Goal: Task Accomplishment & Management: Use online tool/utility

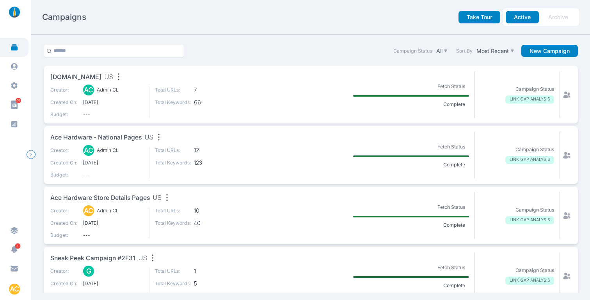
click at [84, 77] on span "propharma.com" at bounding box center [75, 78] width 51 height 10
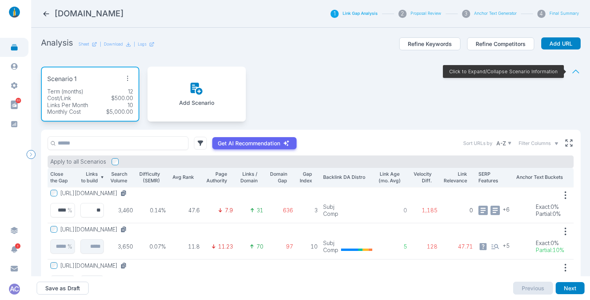
click at [571, 69] on icon at bounding box center [576, 72] width 10 height 10
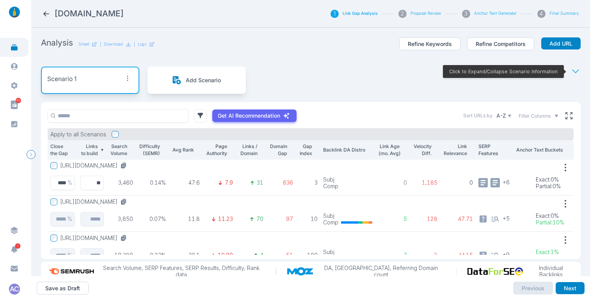
scroll to position [20, 0]
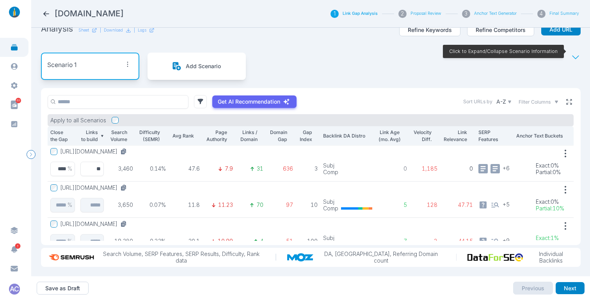
click at [565, 98] on icon at bounding box center [568, 101] width 7 height 7
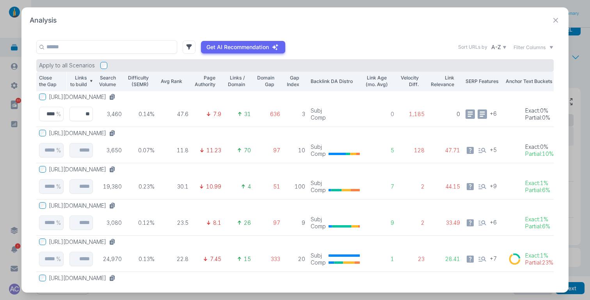
click at [119, 94] on button "https://www.propharmagroup.com/services/clinical-research-solutions/full-servic…" at bounding box center [84, 97] width 70 height 7
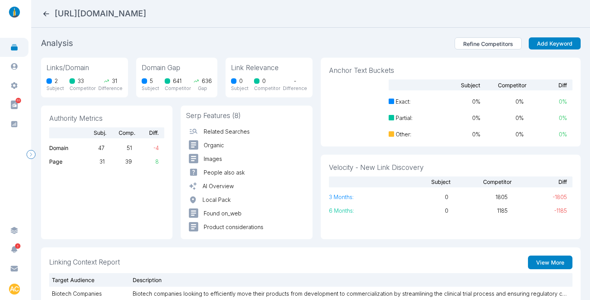
click at [334, 43] on section "Analysis Refine Competitors Add Keyword" at bounding box center [311, 44] width 540 height 15
click at [45, 11] on icon at bounding box center [46, 14] width 8 height 8
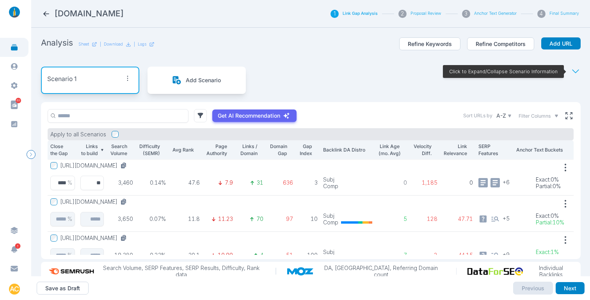
click at [130, 167] on button "https://www.propharmagroup.com/services/clinical-research-solutions/full-servic…" at bounding box center [95, 165] width 70 height 7
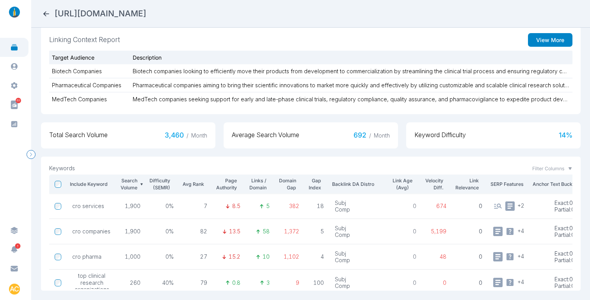
click at [561, 165] on div "Filter Columns" at bounding box center [552, 168] width 40 height 7
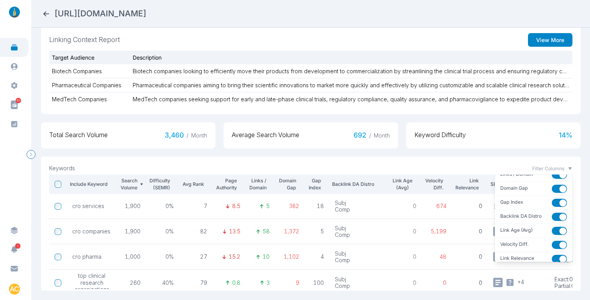
scroll to position [90, 0]
click at [552, 214] on button "button" at bounding box center [559, 218] width 15 height 8
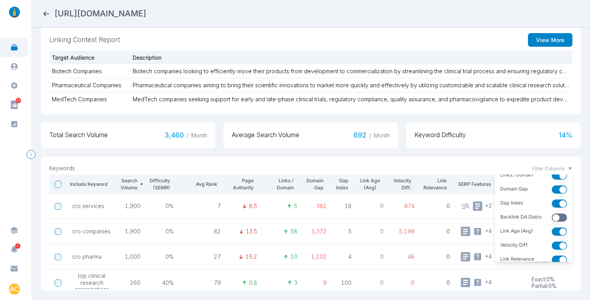
click at [561, 165] on div "Filter Columns" at bounding box center [552, 168] width 40 height 7
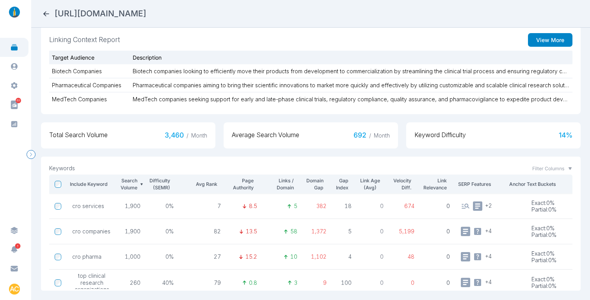
click at [576, 162] on section "Analysis Refine Competitors Add Keyword Links/Domain 2 Subject 33 Competitor 31…" at bounding box center [310, 164] width 559 height 273
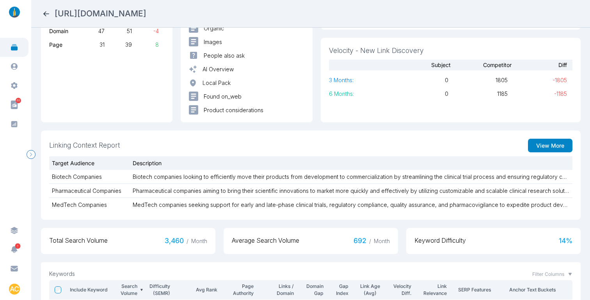
scroll to position [0, 0]
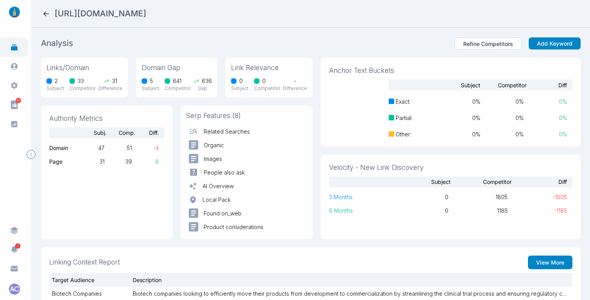
drag, startPoint x: 437, startPoint y: 11, endPoint x: 57, endPoint y: 10, distance: 379.6
click at [57, 10] on h2 "https://www.propharmagroup.com/services/clinical-research-solutions/full-servic…" at bounding box center [101, 13] width 92 height 11
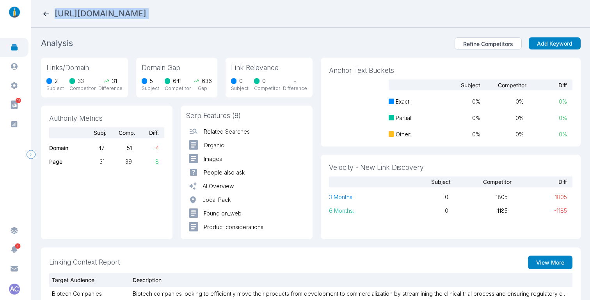
click at [467, 15] on div "https://www.propharmagroup.com/services/clinical-research-solutions/full-servic…" at bounding box center [310, 13] width 537 height 11
click at [577, 86] on section "Analysis Refine Competitors Add Keyword Links/Domain 2 Subject 33 Competitor 31…" at bounding box center [310, 164] width 559 height 273
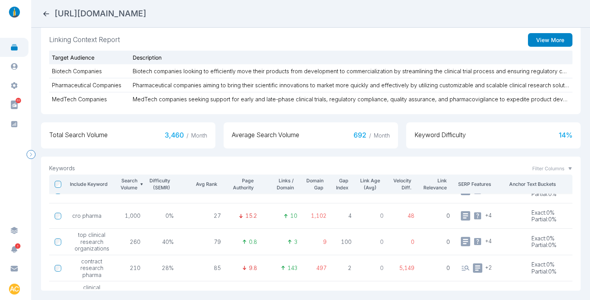
scroll to position [228, 0]
click at [46, 11] on icon at bounding box center [46, 14] width 8 height 8
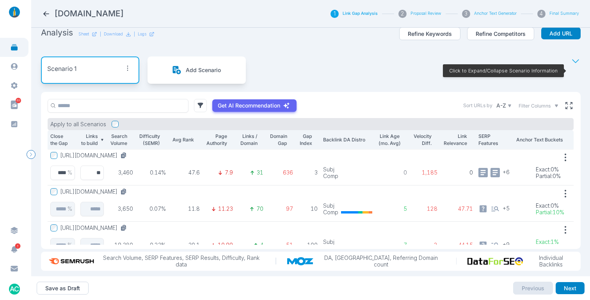
scroll to position [12, 0]
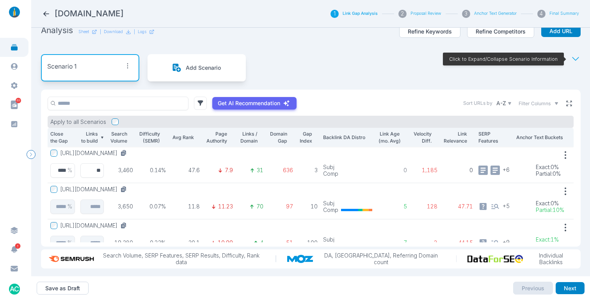
click at [565, 102] on icon at bounding box center [568, 103] width 7 height 7
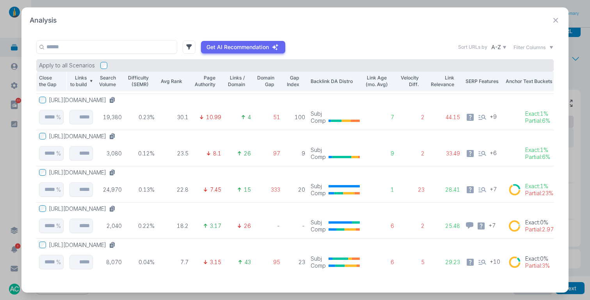
scroll to position [0, 0]
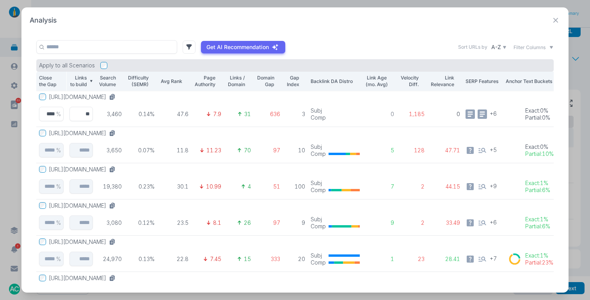
click at [119, 94] on button "https://www.propharmagroup.com/services/clinical-research-solutions/full-servic…" at bounding box center [84, 97] width 70 height 7
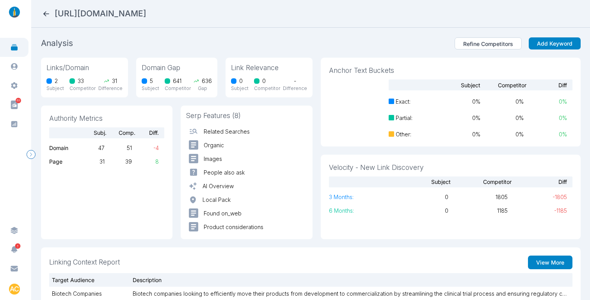
click at [45, 11] on icon at bounding box center [46, 14] width 8 height 8
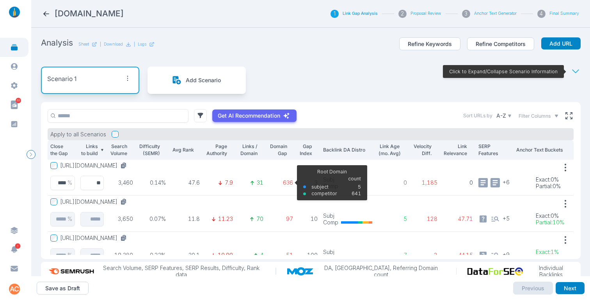
scroll to position [0, 0]
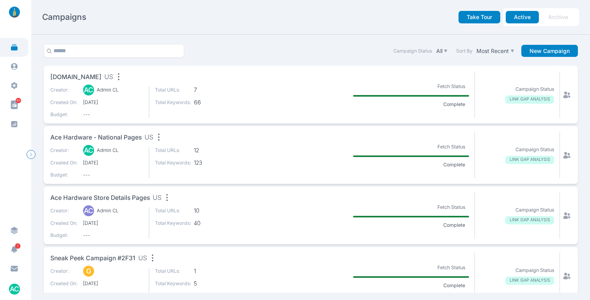
click at [122, 136] on span "Ace Hardware - National Pages" at bounding box center [95, 138] width 91 height 10
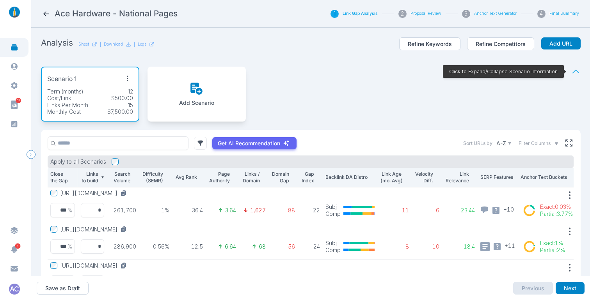
click at [572, 71] on icon at bounding box center [576, 72] width 10 height 10
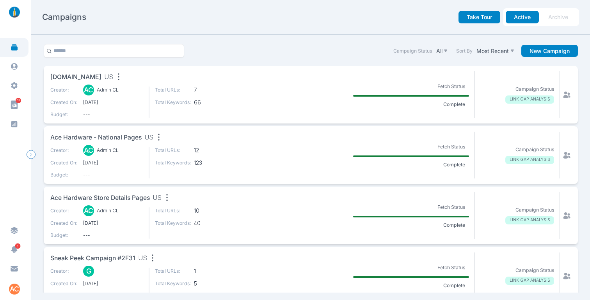
click at [96, 199] on span "Ace Hardware Store Details Pages" at bounding box center [99, 199] width 99 height 10
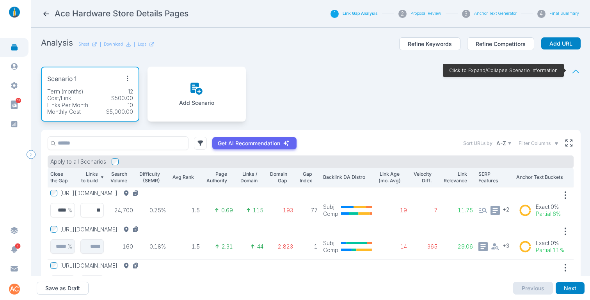
scroll to position [1, 0]
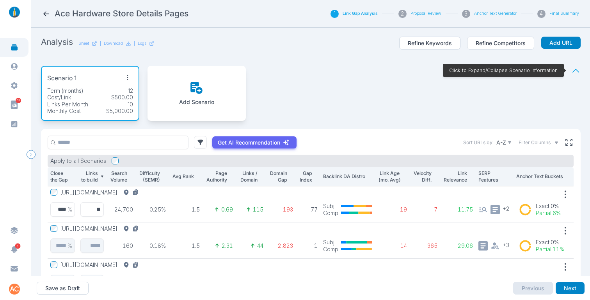
click at [571, 69] on icon at bounding box center [576, 71] width 10 height 10
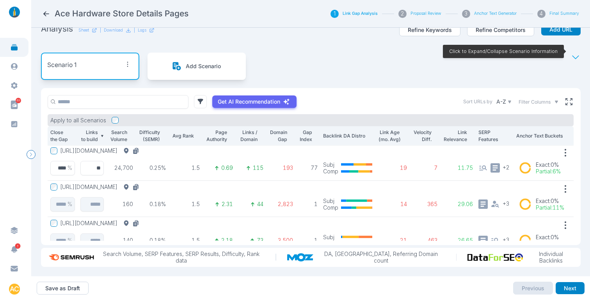
click at [379, 47] on div "Scenario 1 Add Scenario Click to Expand/Collapse Scenario Information" at bounding box center [311, 66] width 540 height 44
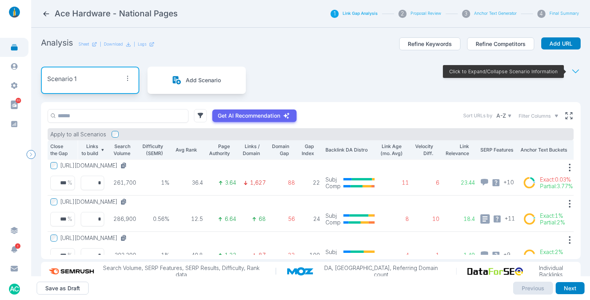
click at [318, 59] on div "Scenario 1 Add Scenario Click to Expand/Collapse Scenario Information" at bounding box center [311, 81] width 540 height 44
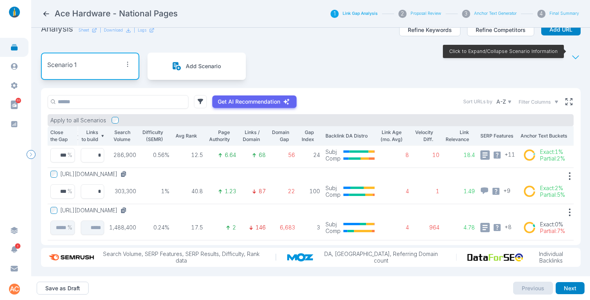
scroll to position [47, 0]
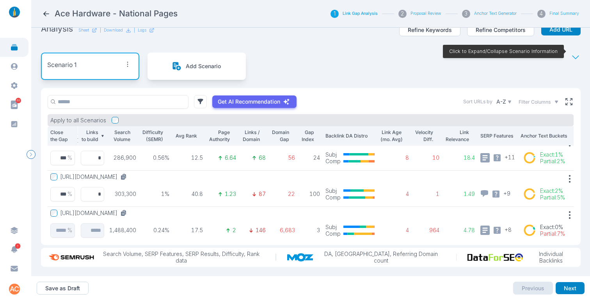
click at [130, 174] on button "https://www.acehardware.com/departments/lawn-and-garden/lawn-mowers/push-mowers" at bounding box center [95, 177] width 70 height 7
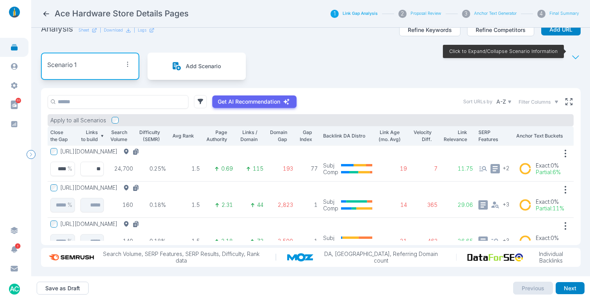
scroll to position [0, 0]
click at [142, 148] on button "[URL][DOMAIN_NAME]" at bounding box center [101, 151] width 82 height 7
